Goal: Task Accomplishment & Management: Manage account settings

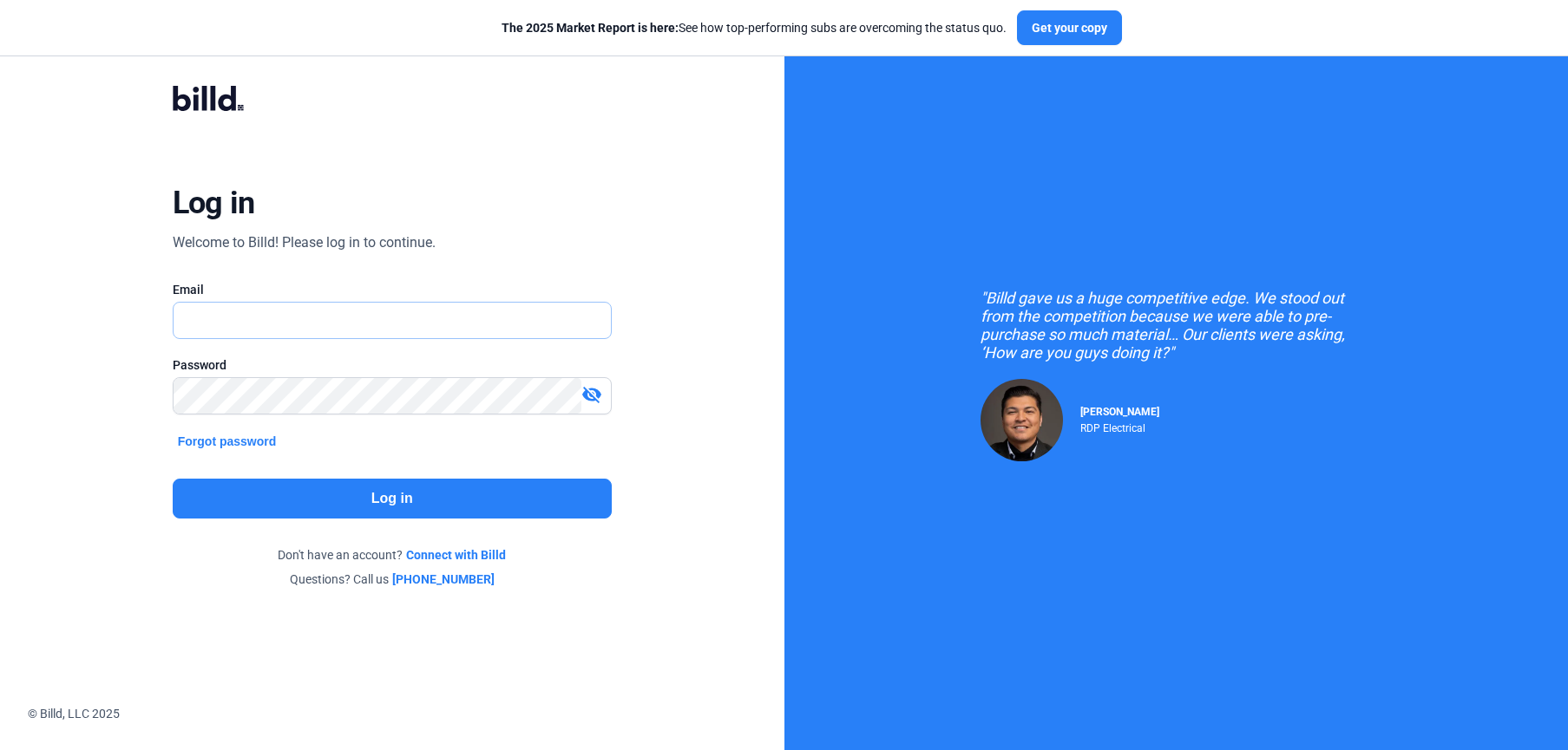
type input "[PERSON_NAME][EMAIL_ADDRESS][DOMAIN_NAME]"
click at [325, 513] on button "Log in" at bounding box center [392, 498] width 439 height 40
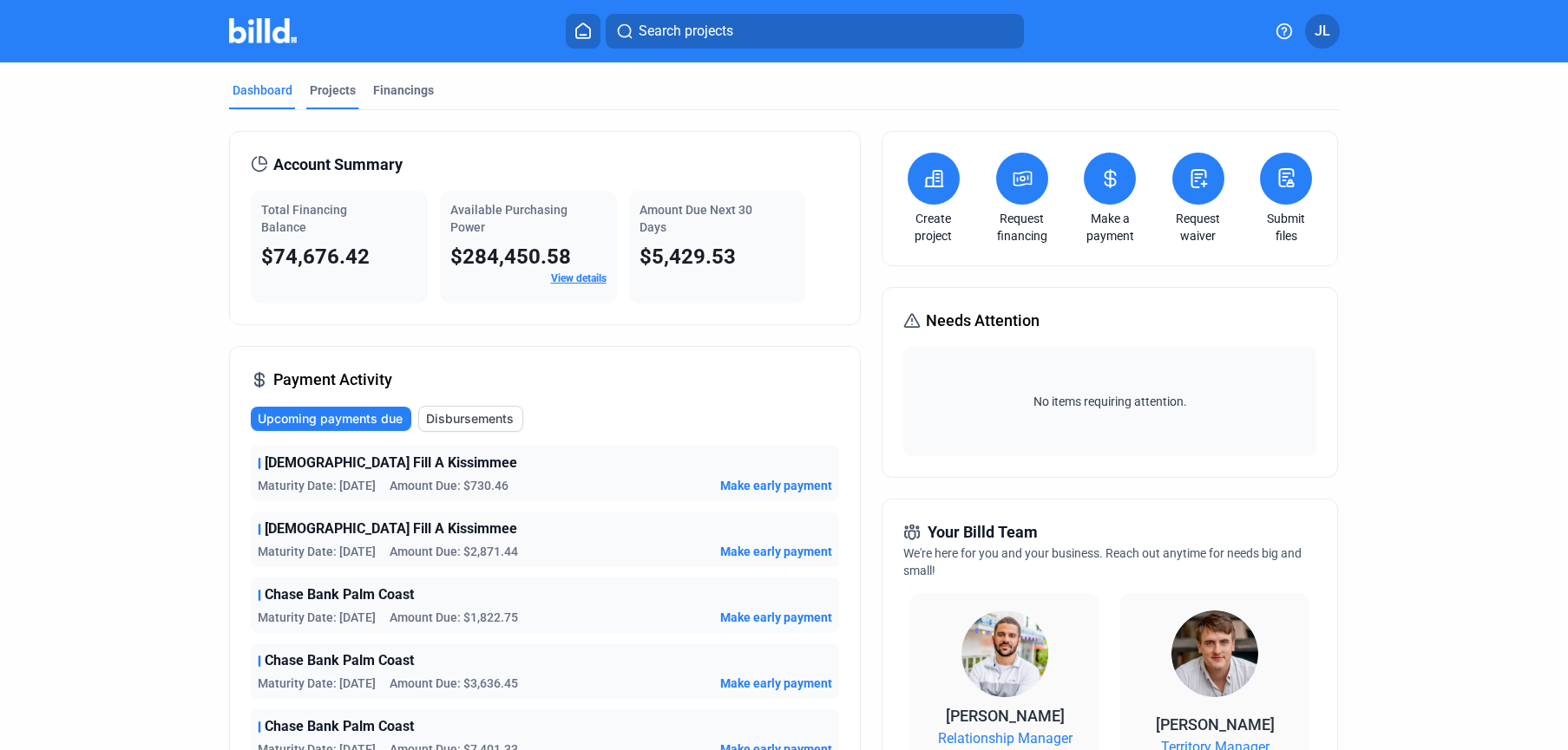
click at [330, 95] on div "Projects" at bounding box center [332, 90] width 46 height 18
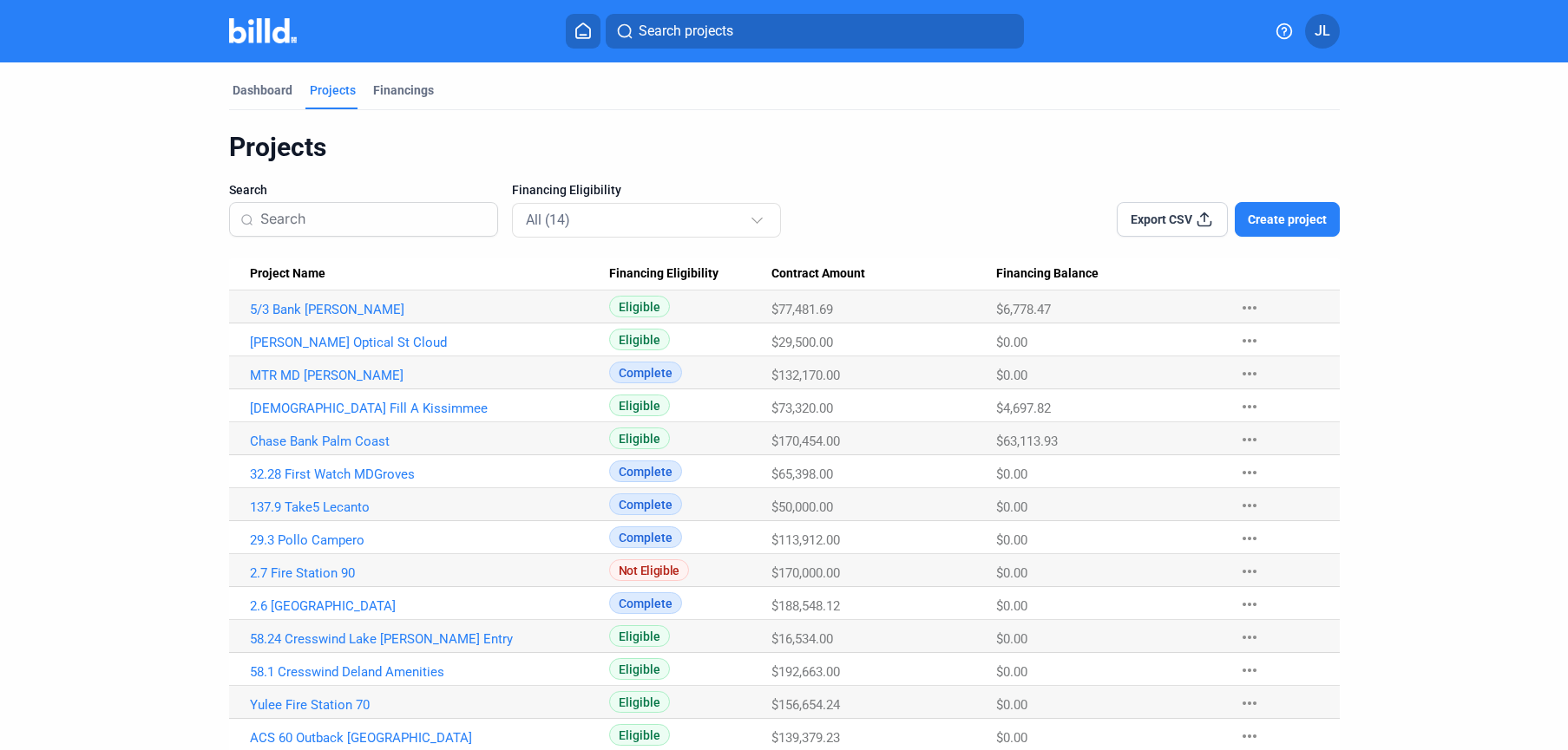
click at [245, 52] on mat-toolbar "Search projects JL" at bounding box center [784, 31] width 1568 height 62
drag, startPoint x: 259, startPoint y: 34, endPoint x: 905, endPoint y: 99, distance: 649.3
click at [259, 34] on img at bounding box center [263, 30] width 68 height 25
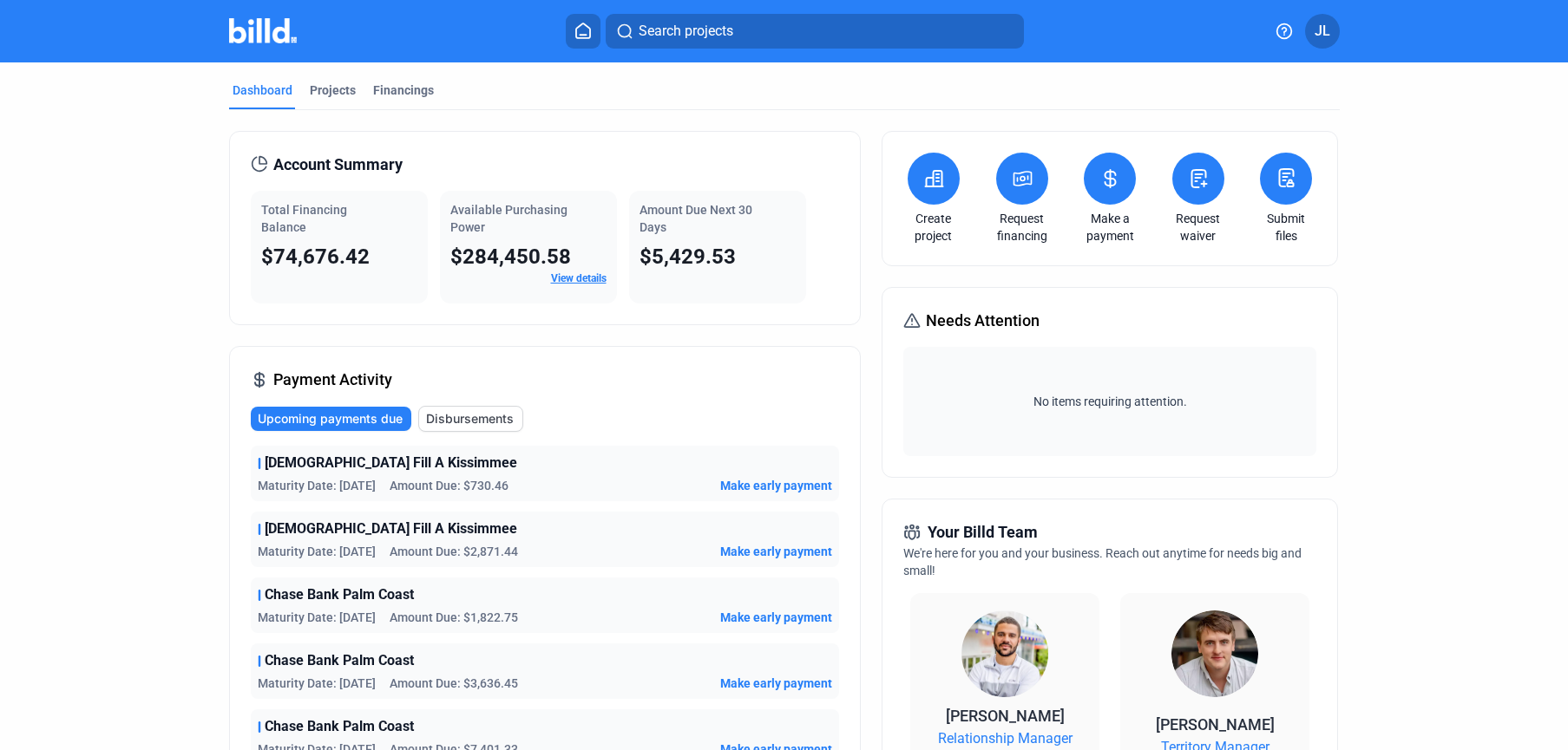
click at [1116, 188] on icon at bounding box center [1110, 178] width 22 height 21
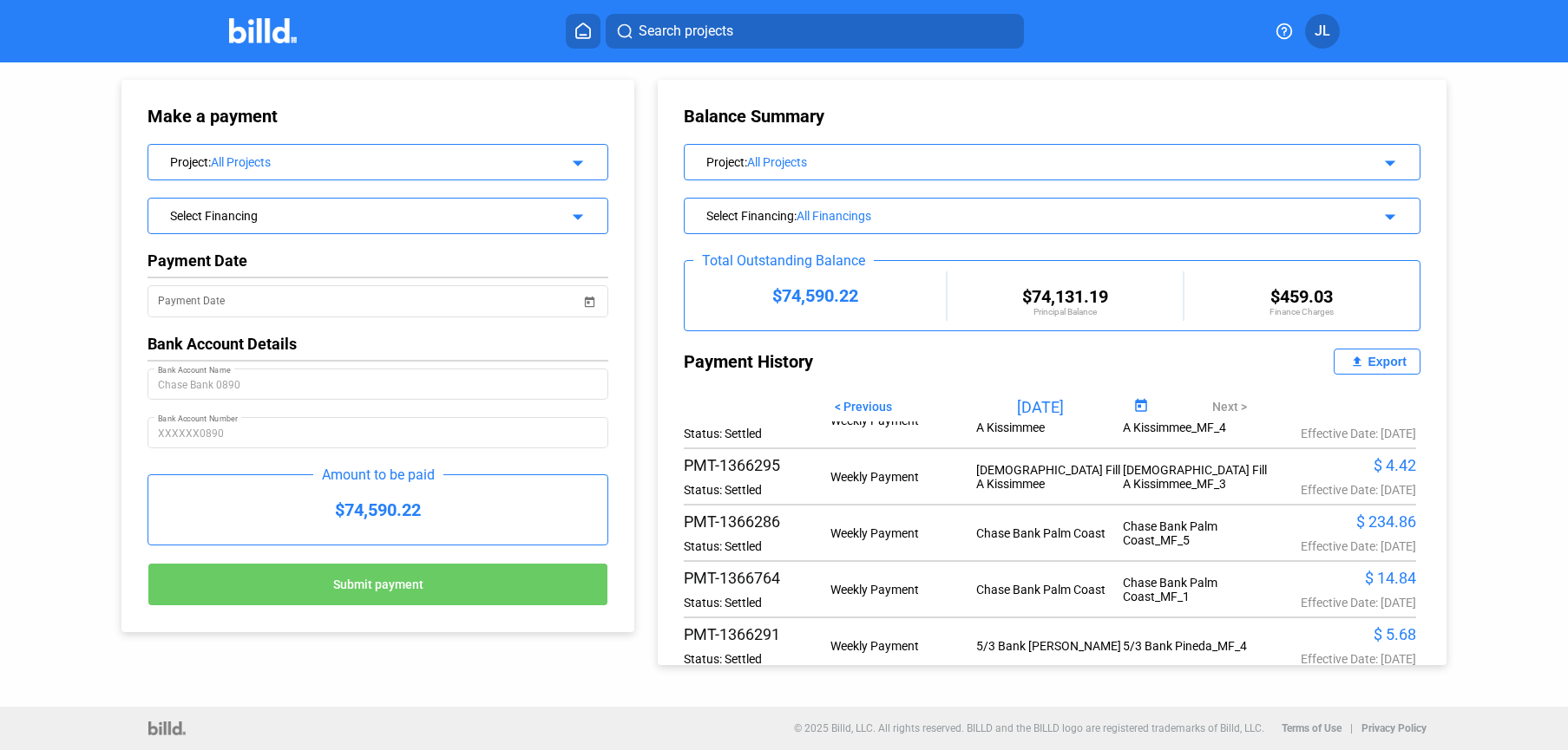
click at [1367, 363] on div "Export" at bounding box center [1386, 362] width 39 height 14
